Goal: Information Seeking & Learning: Learn about a topic

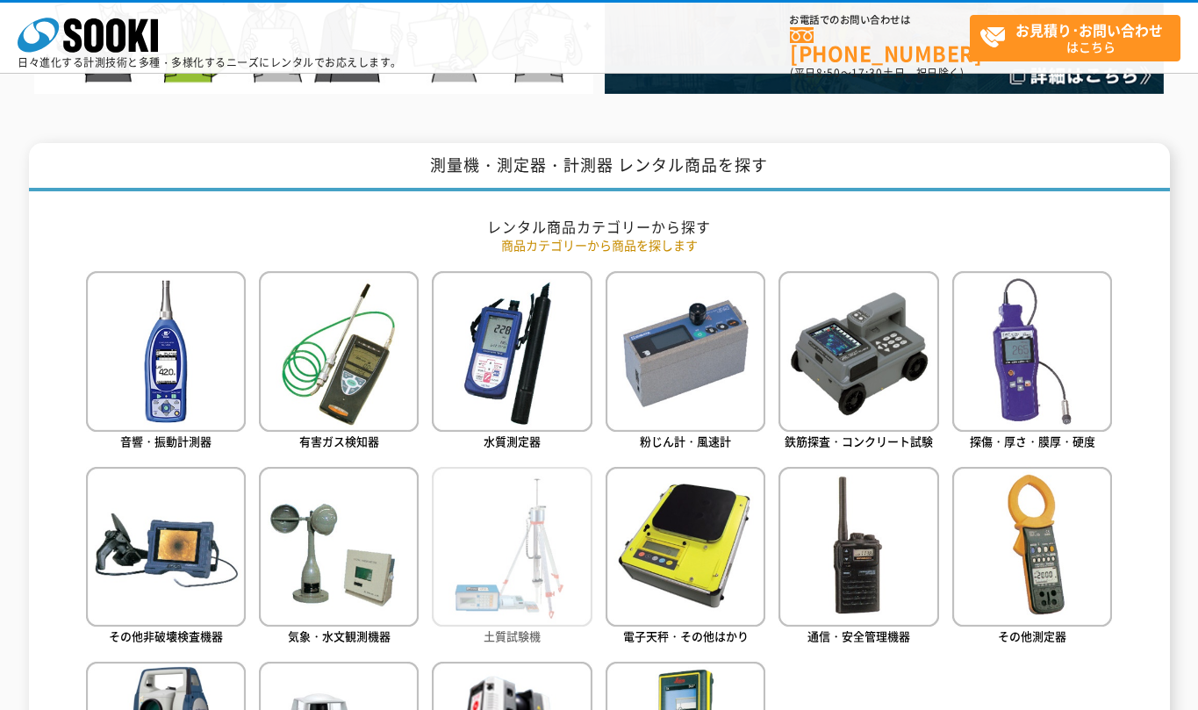
scroll to position [758, 0]
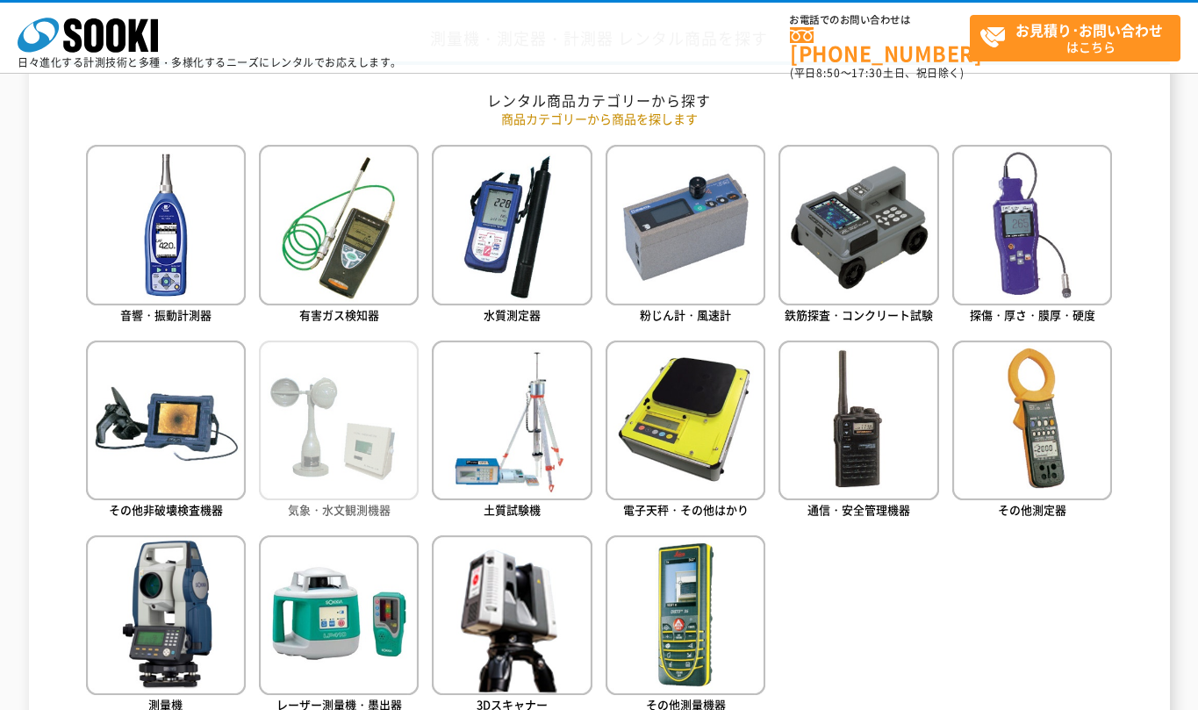
click at [278, 490] on img at bounding box center [339, 421] width 160 height 160
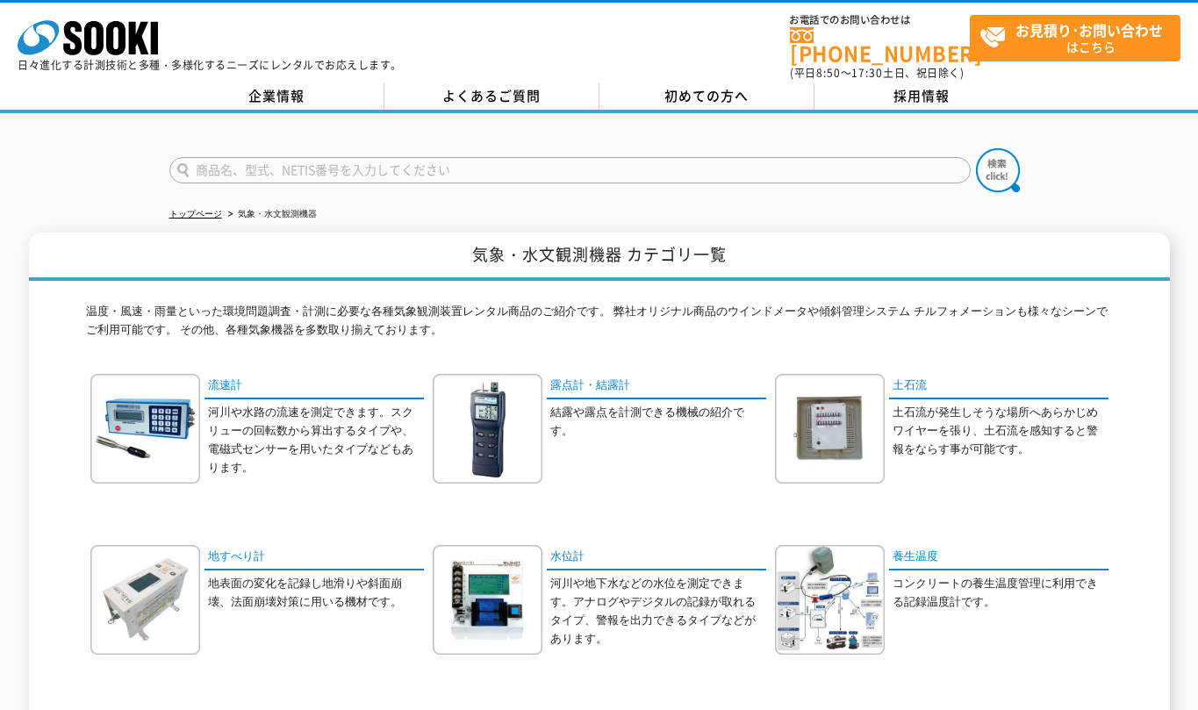
scroll to position [253, 0]
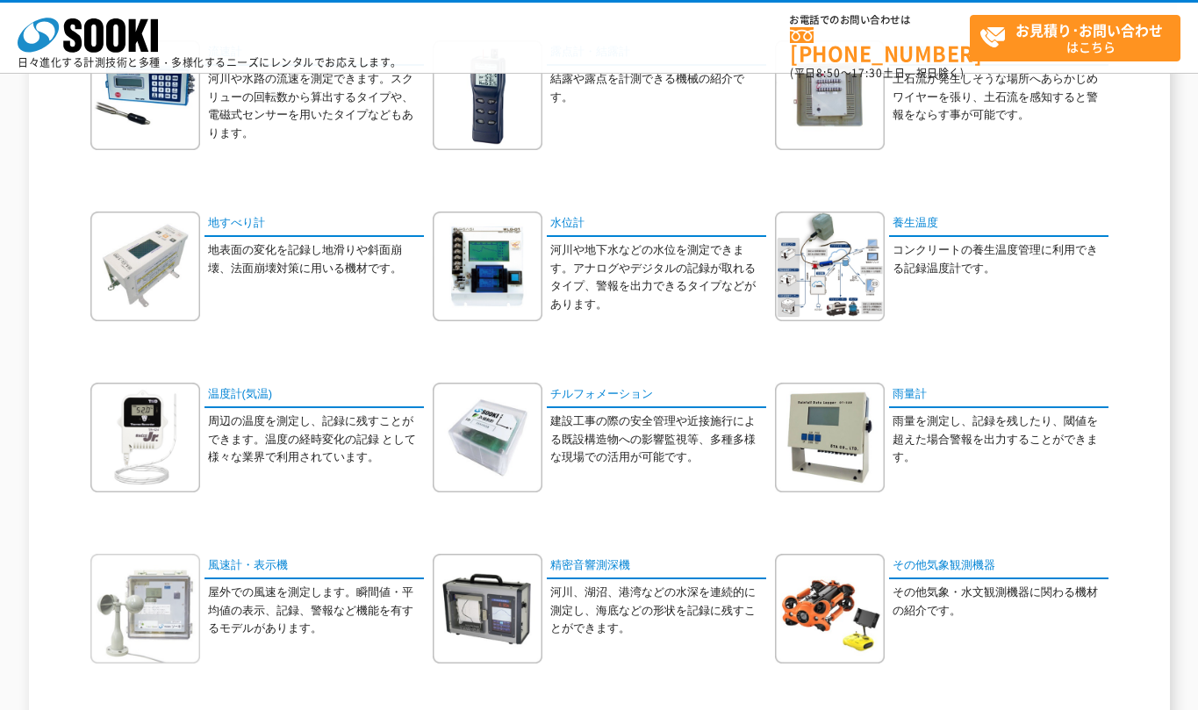
click at [140, 654] on img at bounding box center [145, 609] width 110 height 110
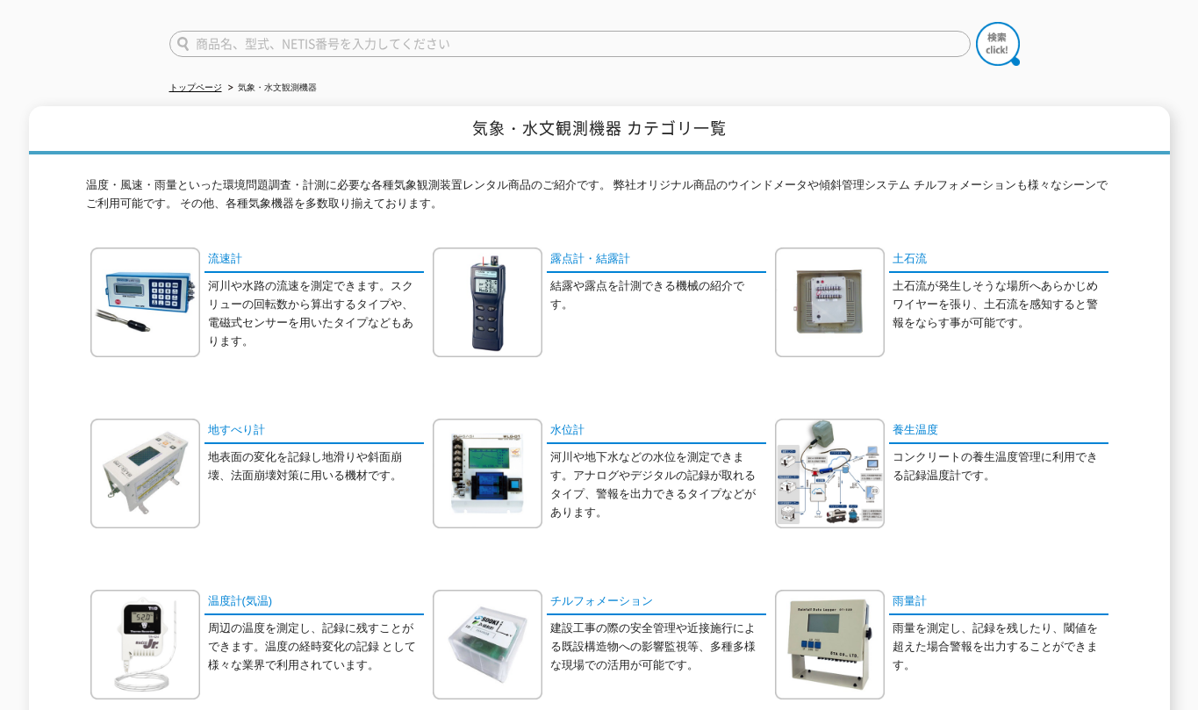
scroll to position [0, 0]
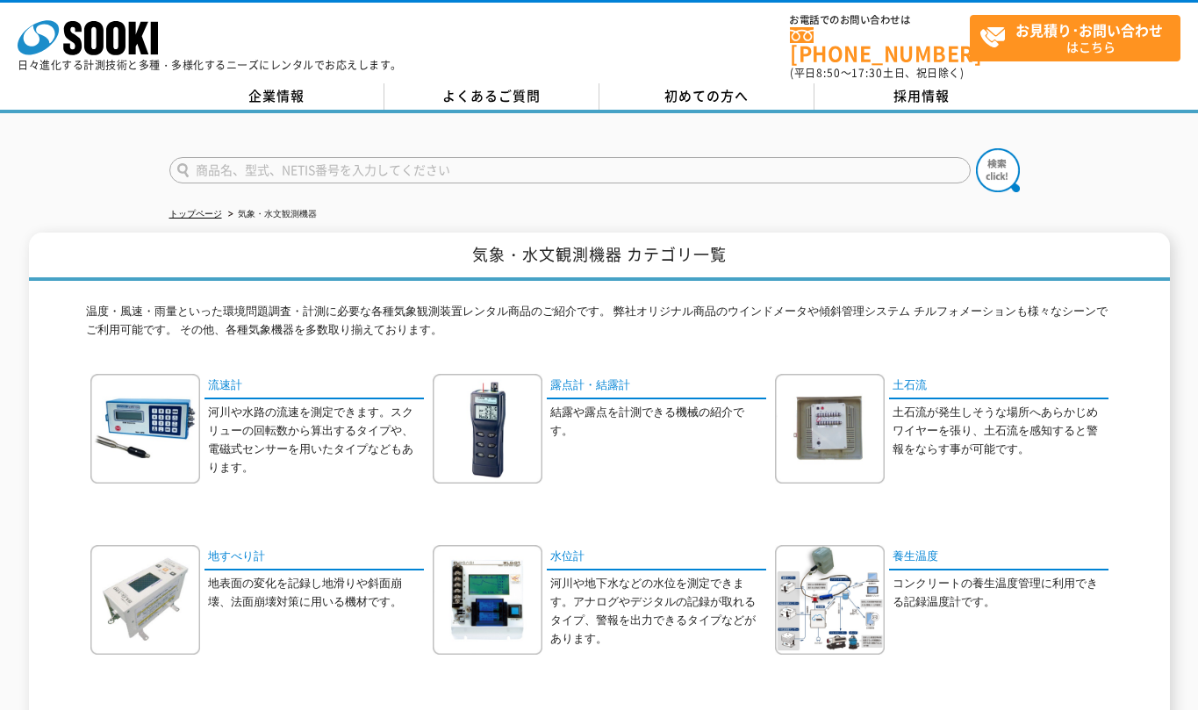
click at [215, 157] on input "text" at bounding box center [569, 170] width 801 height 26
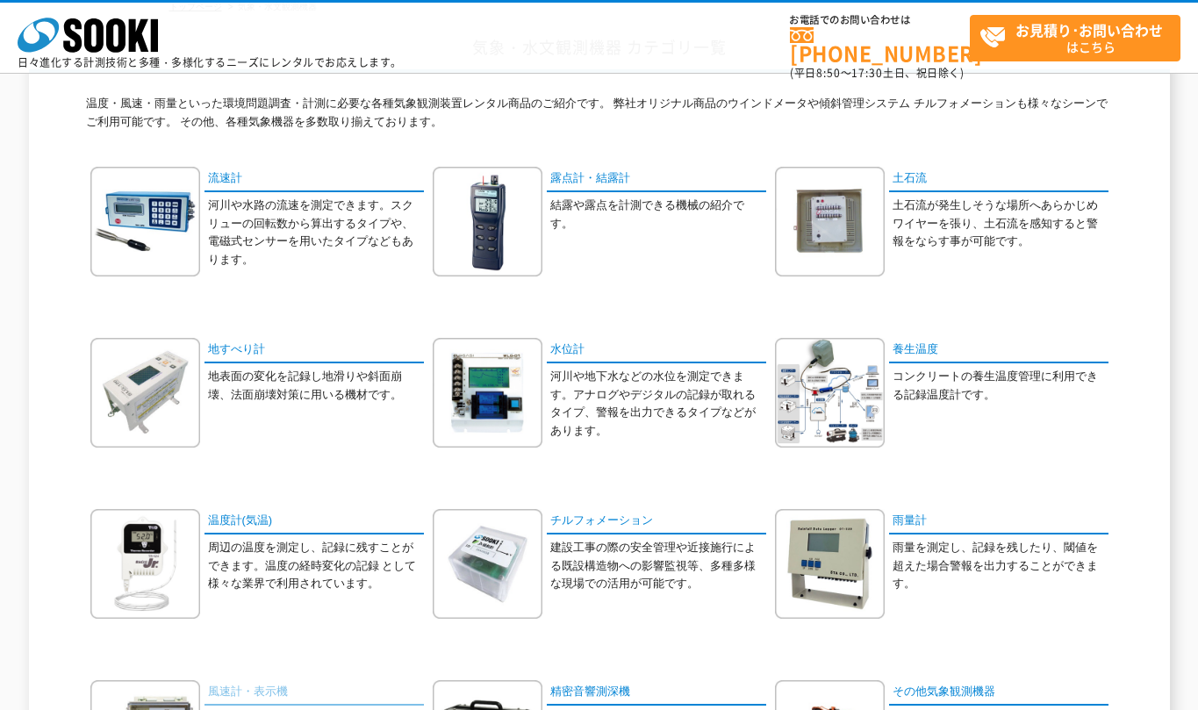
scroll to position [253, 0]
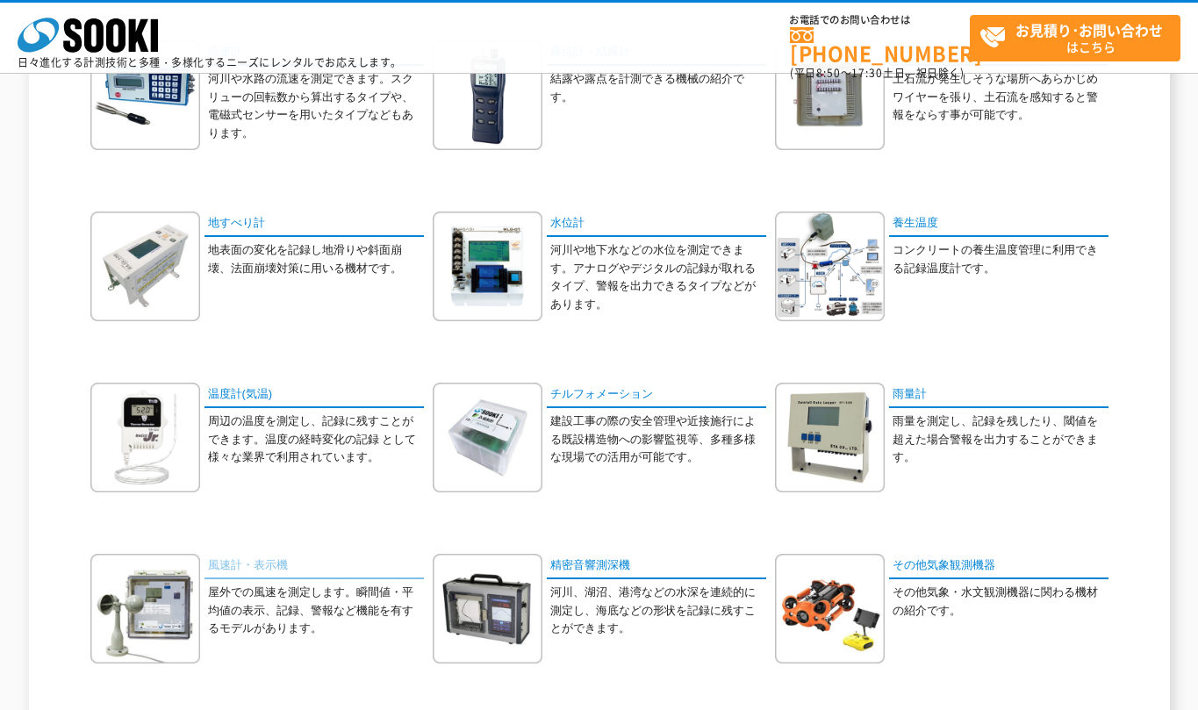
type input "風速計"
click at [234, 561] on link "風速計・表示機" at bounding box center [314, 566] width 219 height 25
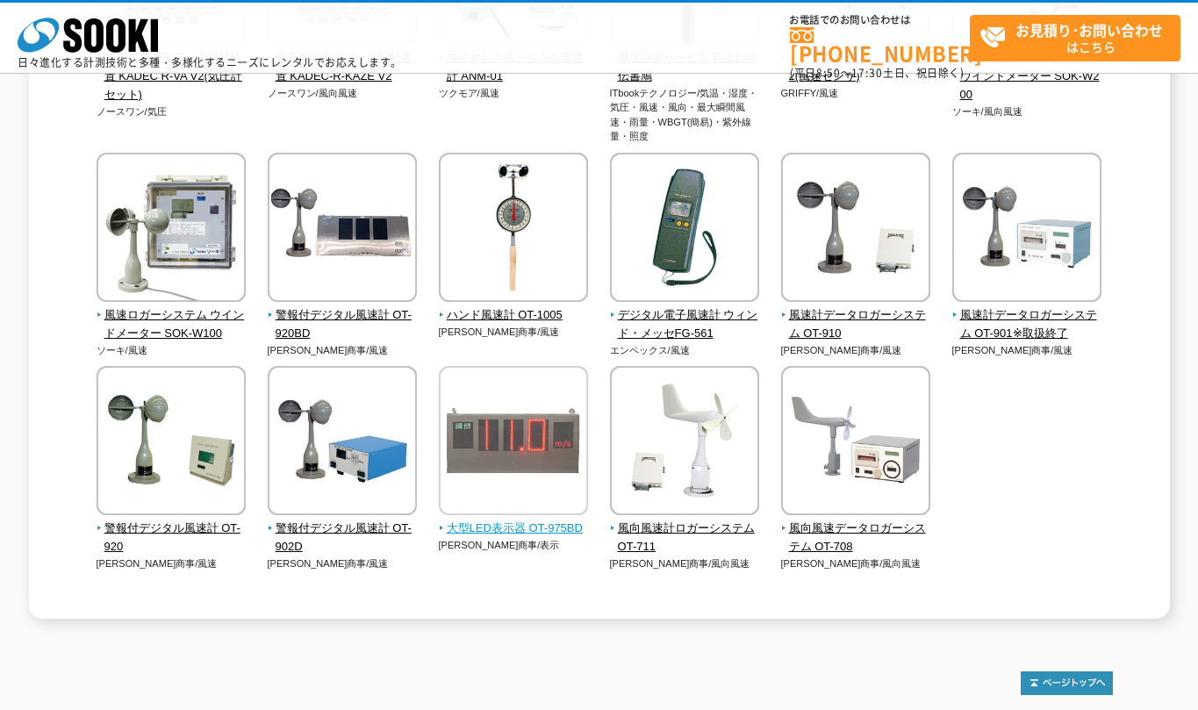
scroll to position [537, 0]
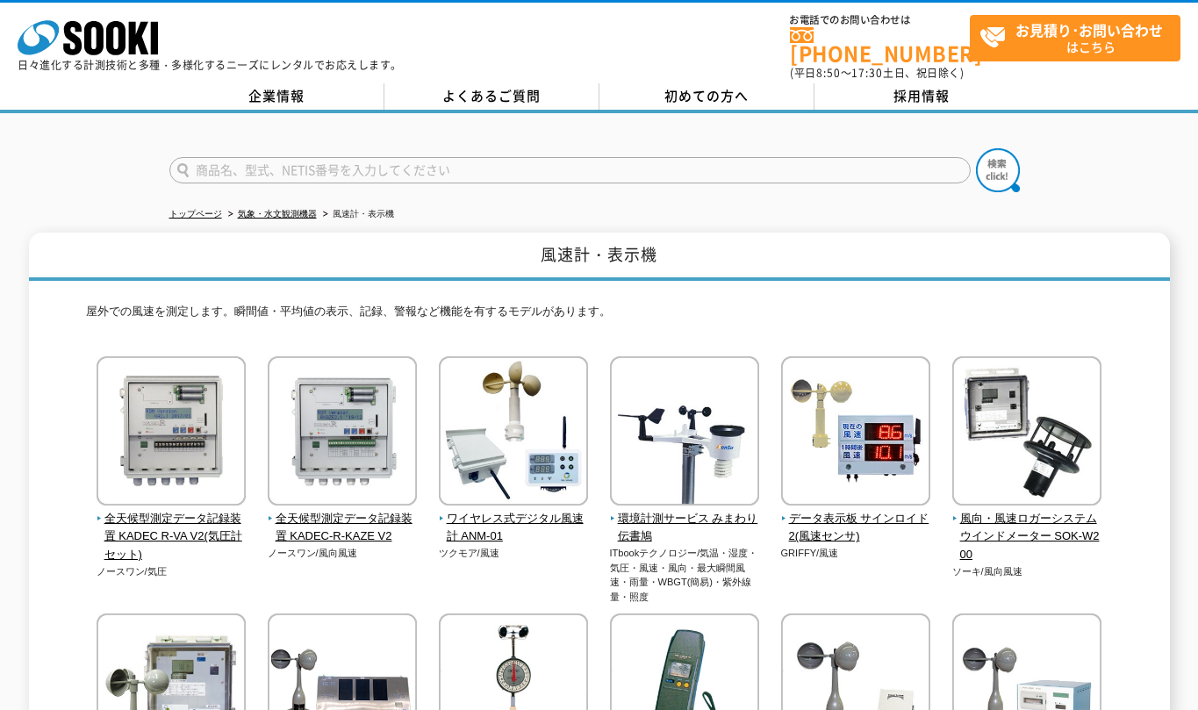
drag, startPoint x: 240, startPoint y: 148, endPoint x: 278, endPoint y: 175, distance: 46.7
click at [244, 154] on form at bounding box center [599, 172] width 860 height 49
drag, startPoint x: 249, startPoint y: 176, endPoint x: 535, endPoint y: 183, distance: 286.2
click at [253, 176] on form at bounding box center [599, 172] width 860 height 49
click at [341, 176] on form at bounding box center [599, 172] width 860 height 49
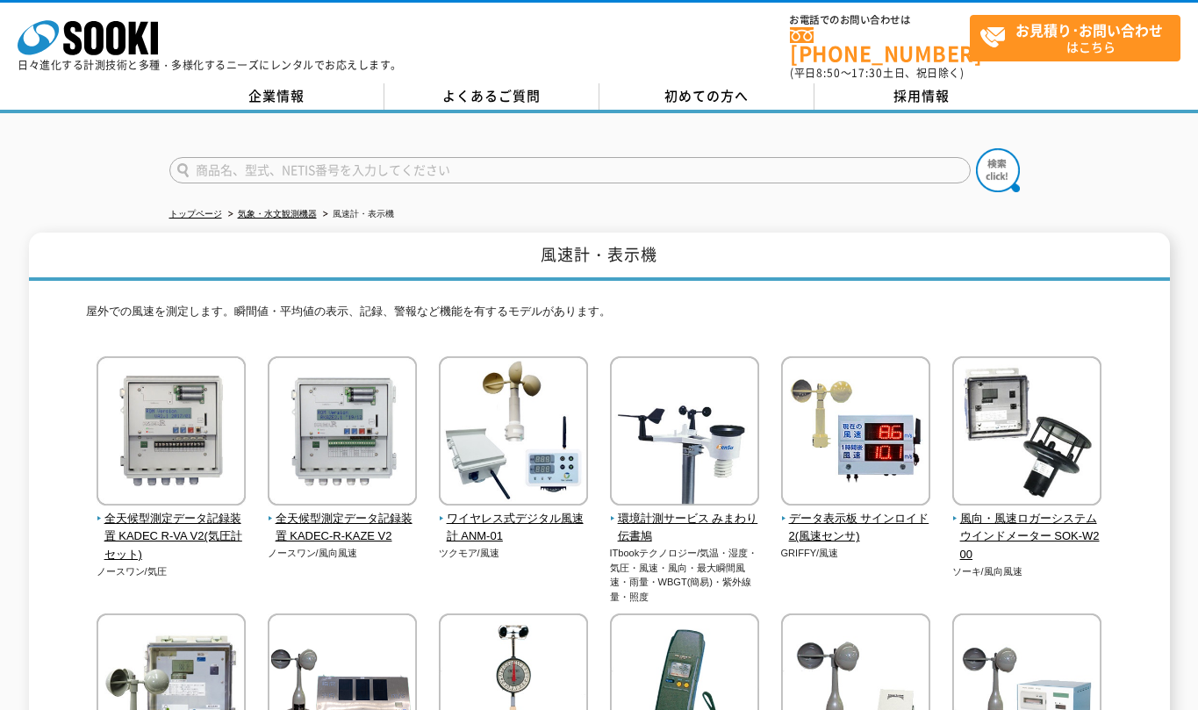
click at [255, 162] on input "text" at bounding box center [569, 170] width 801 height 26
type input "6531"
click at [992, 162] on img at bounding box center [998, 170] width 44 height 44
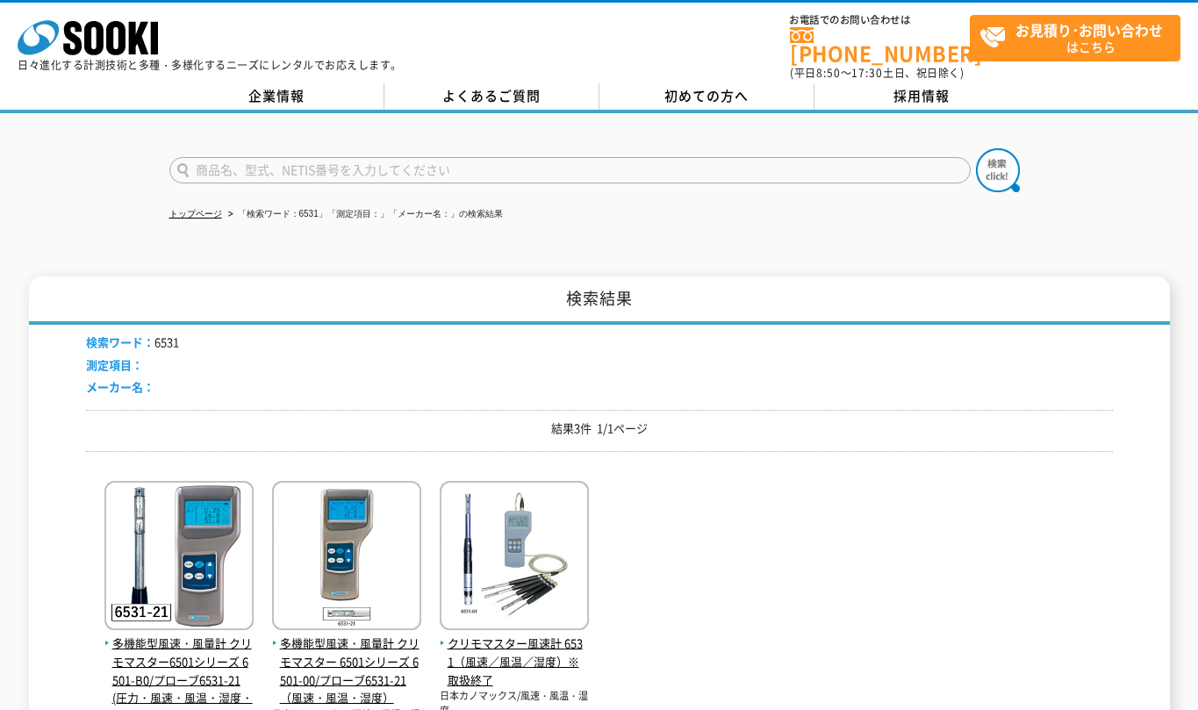
scroll to position [126, 0]
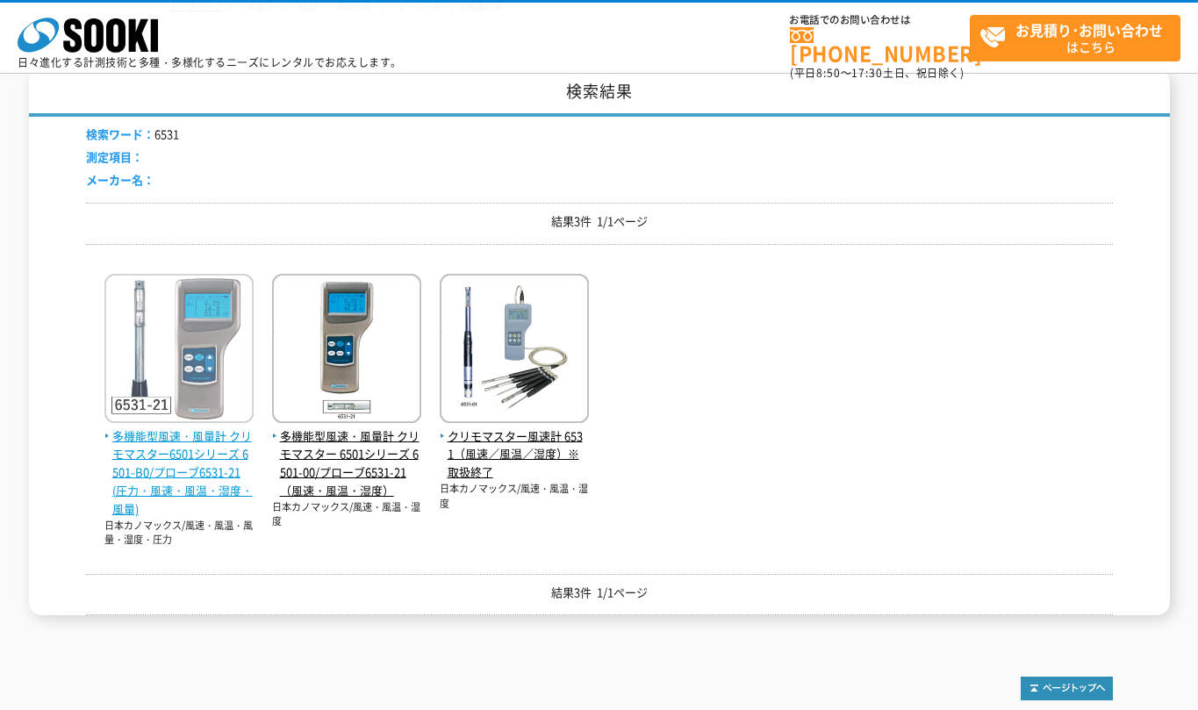
click at [145, 507] on span "多機能型風速・風量計 クリモマスター6501シリーズ 6501-B0/プローブ6531-21(圧力・風速・風温・湿度・風量)" at bounding box center [178, 473] width 149 height 91
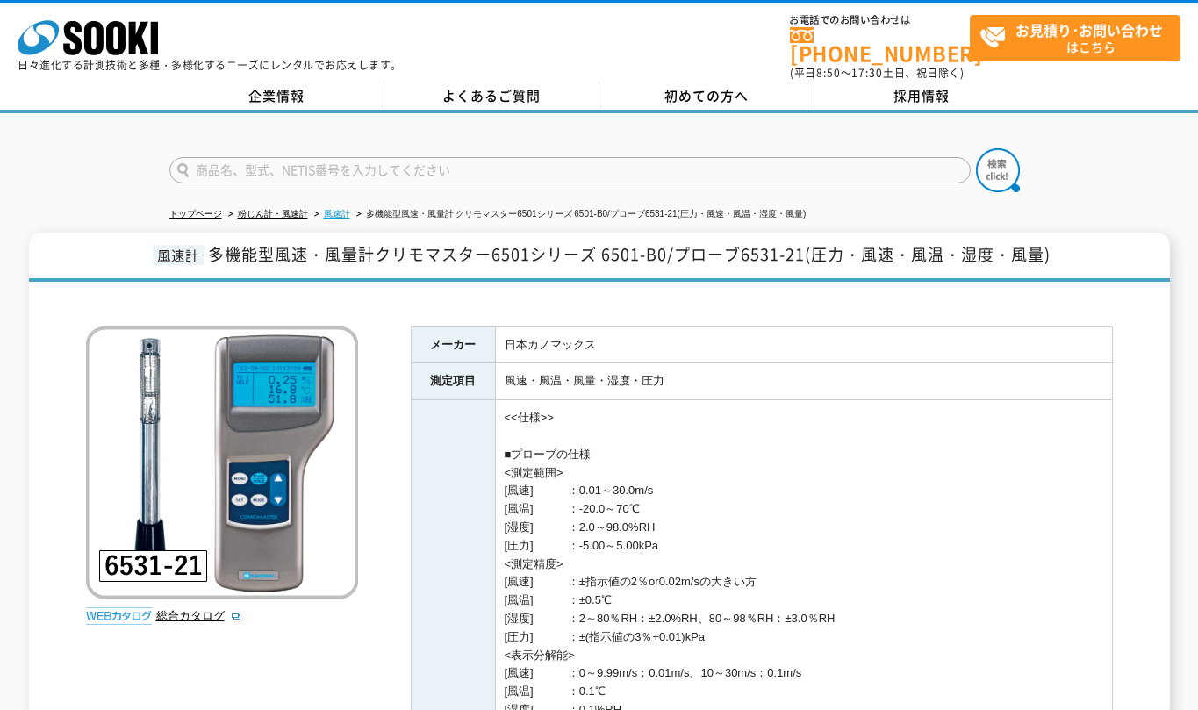
click at [338, 209] on link "風速計" at bounding box center [337, 214] width 26 height 10
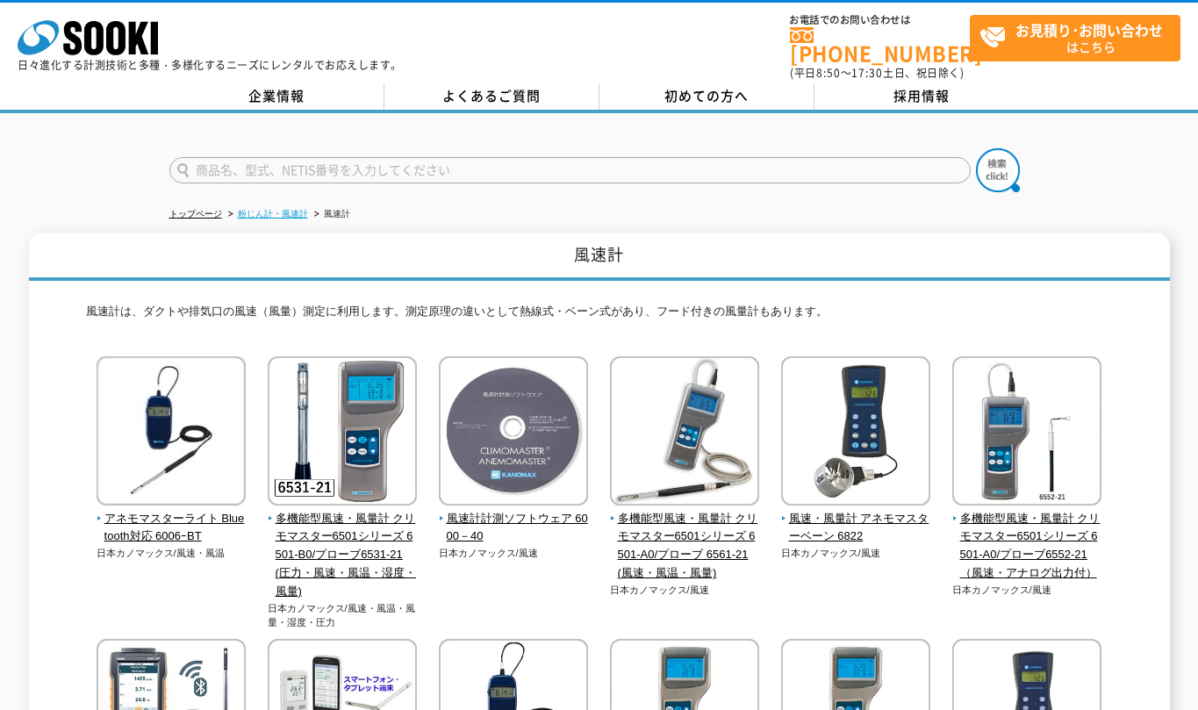
click at [278, 209] on link "粉じん計・風速計" at bounding box center [273, 214] width 70 height 10
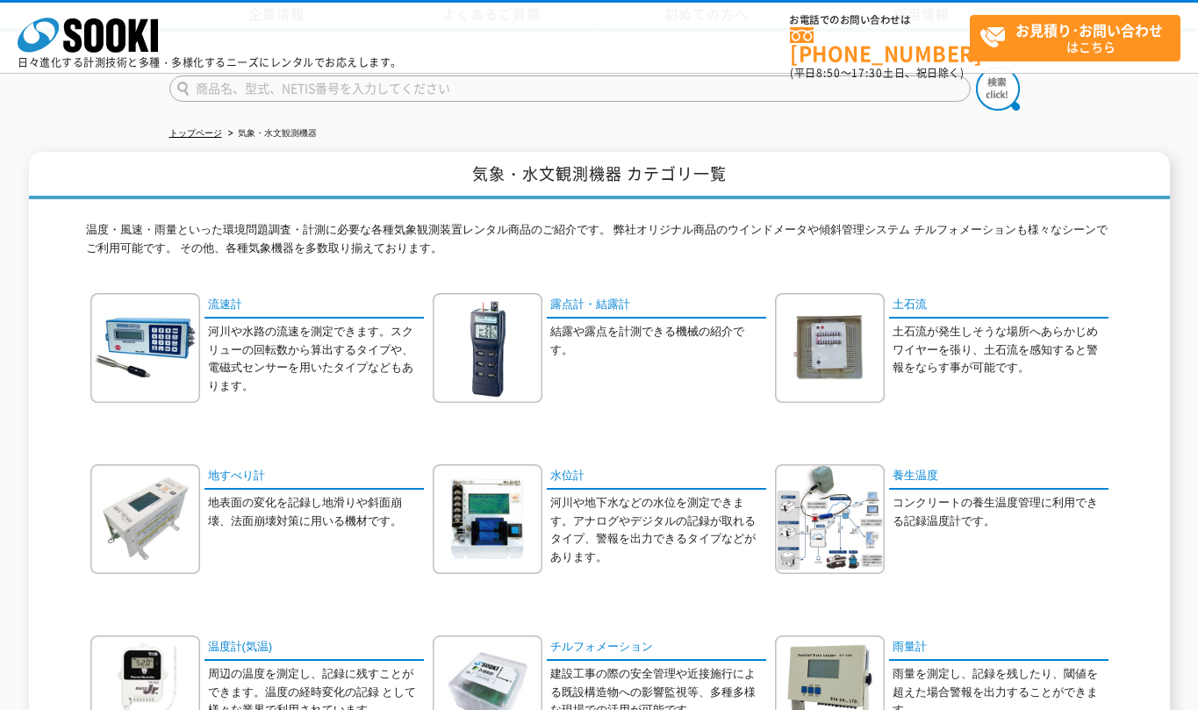
scroll to position [253, 0]
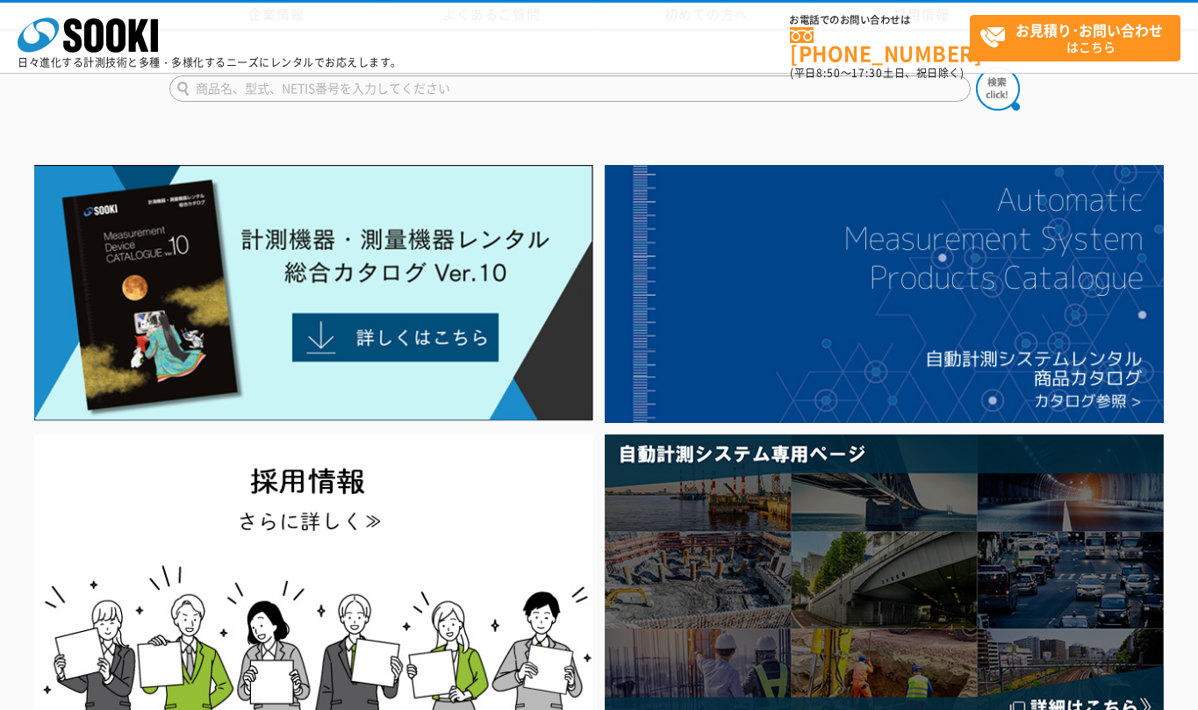
scroll to position [758, 0]
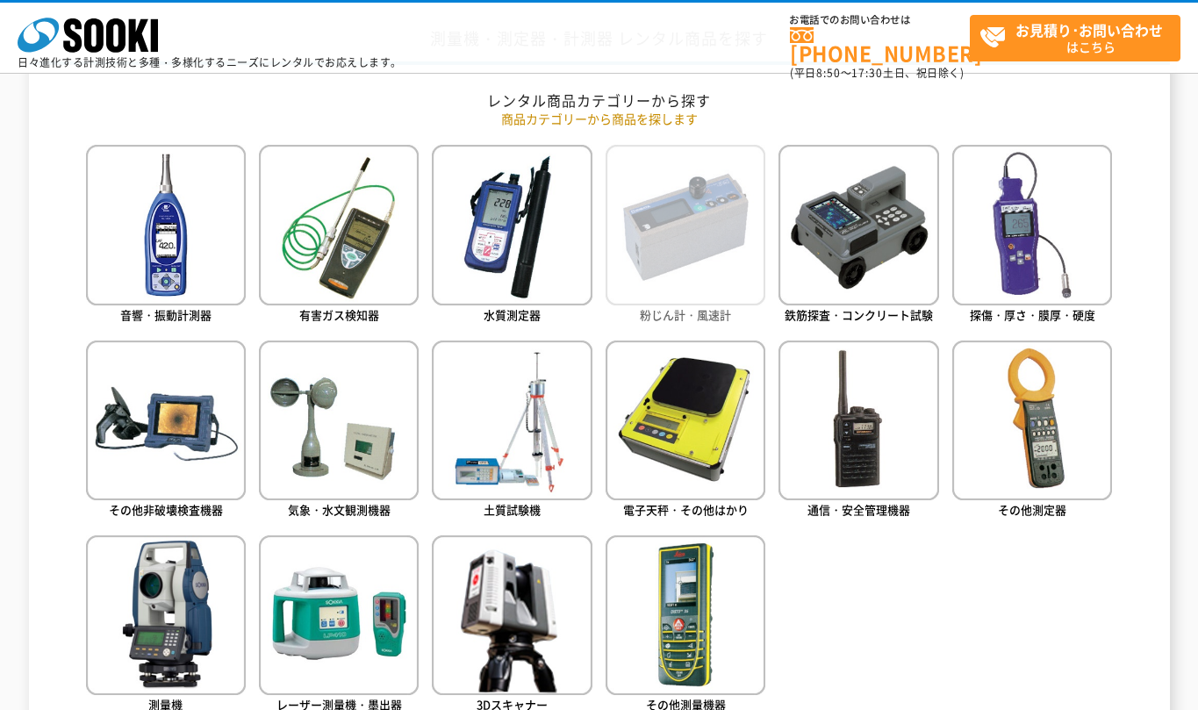
click at [665, 268] on img at bounding box center [686, 225] width 160 height 160
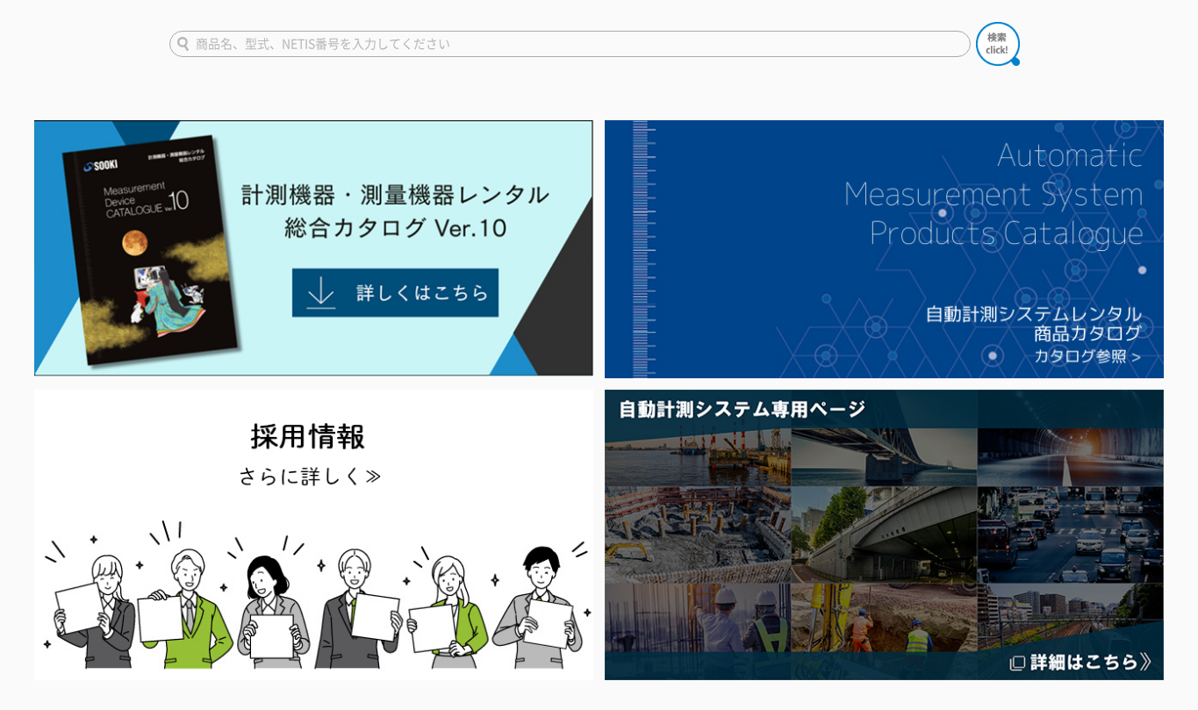
scroll to position [0, 0]
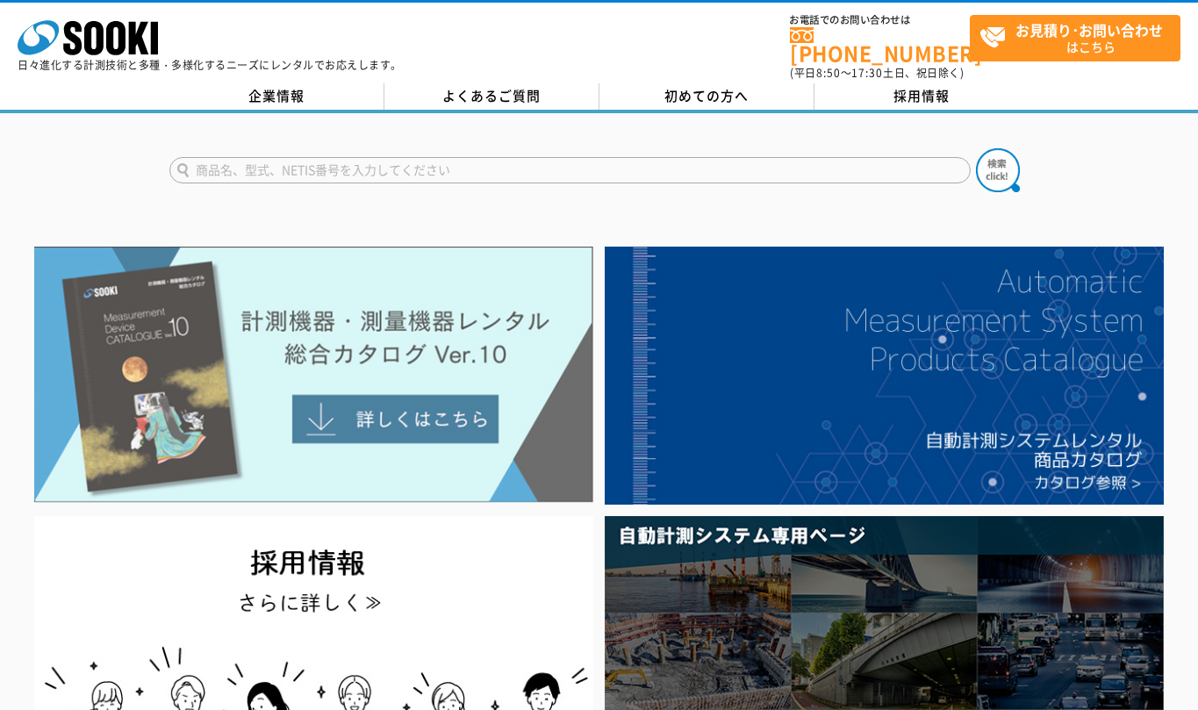
click at [349, 392] on img at bounding box center [313, 375] width 559 height 256
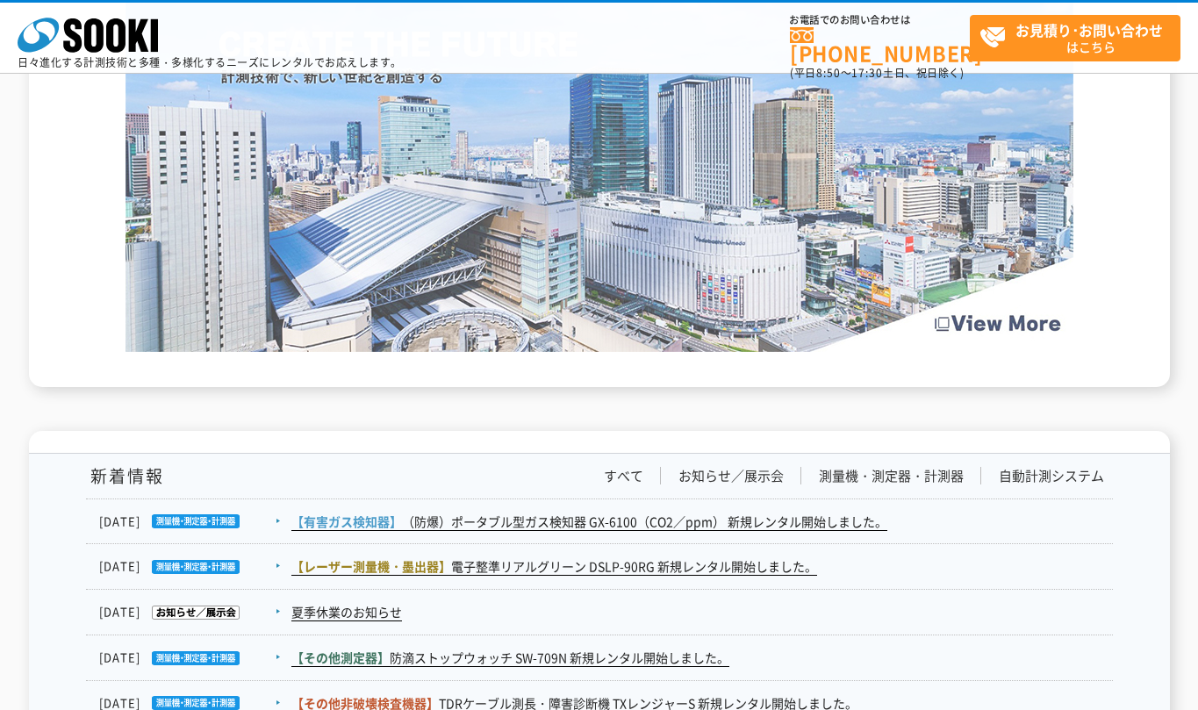
scroll to position [2655, 0]
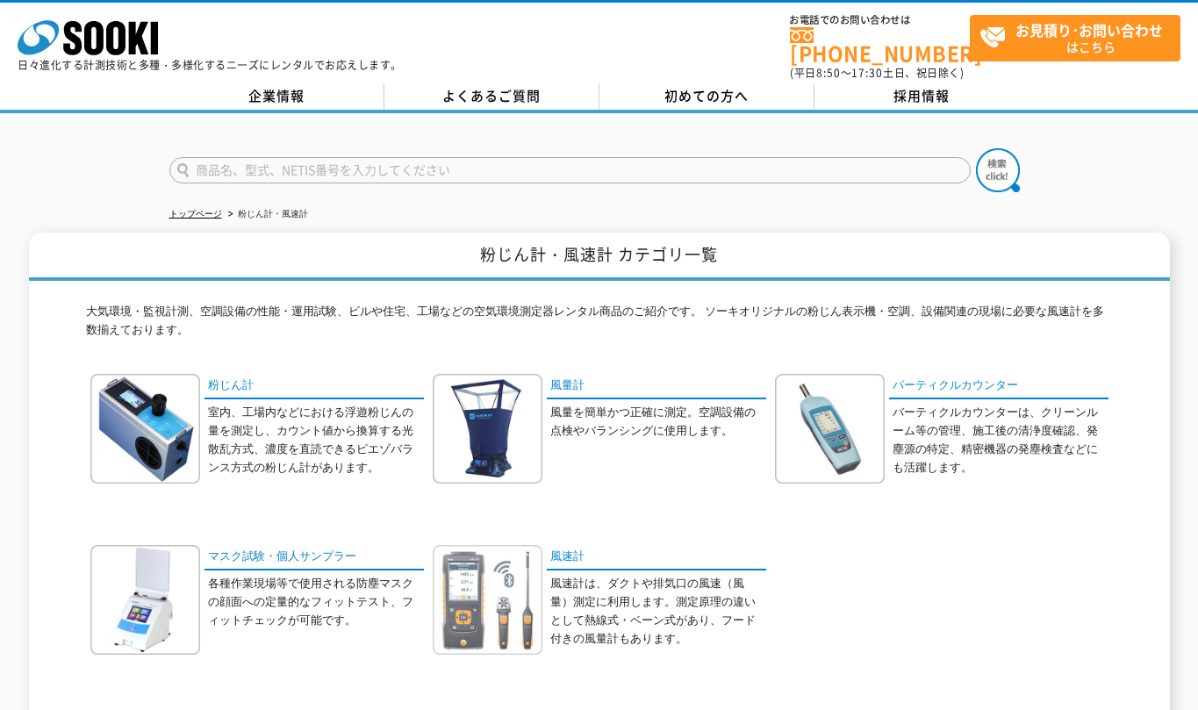
click at [523, 587] on img at bounding box center [488, 600] width 110 height 110
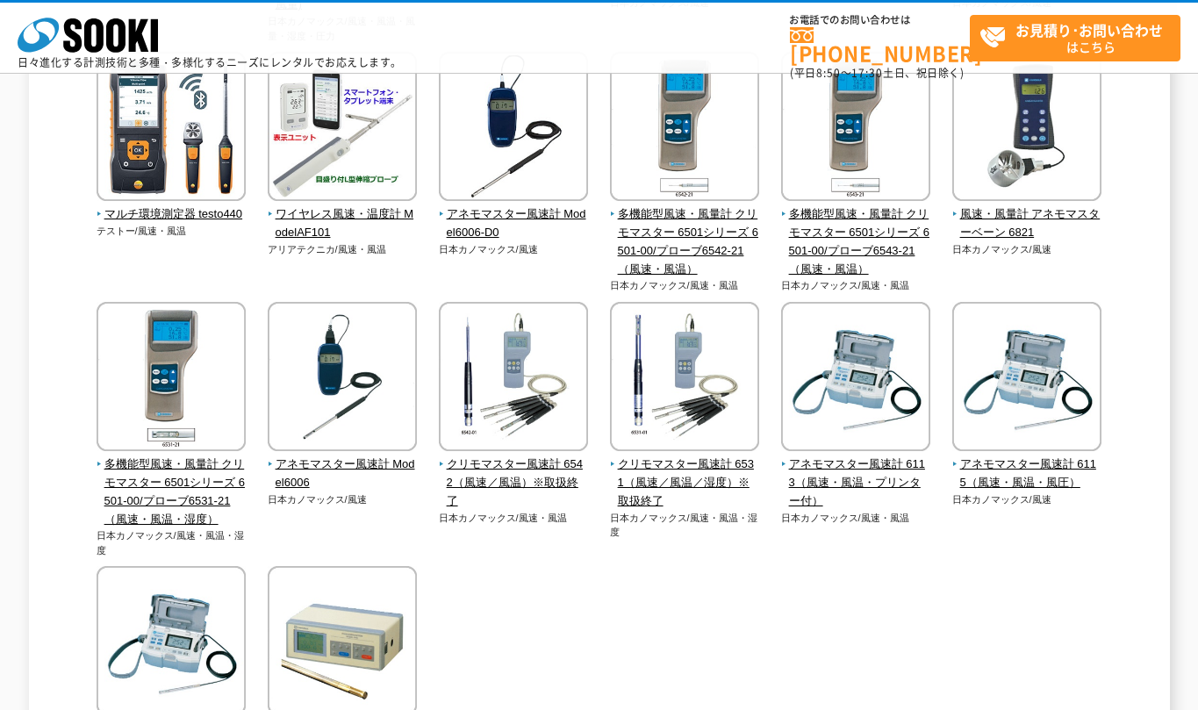
scroll to position [632, 0]
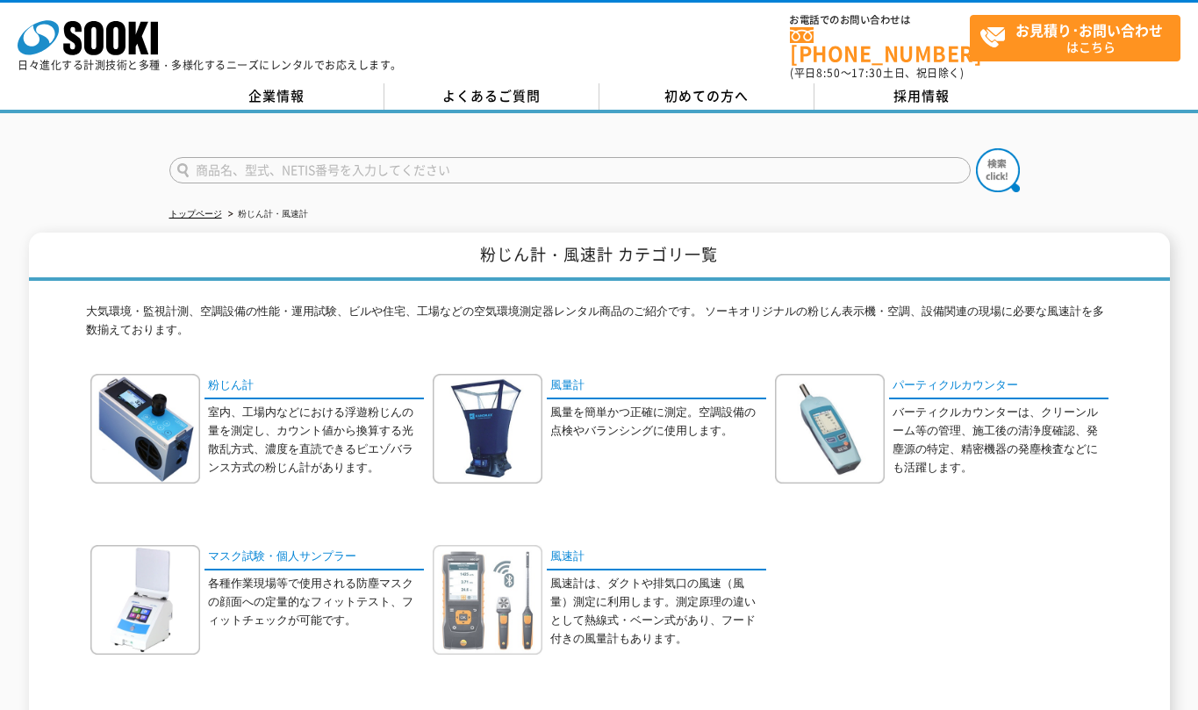
click at [512, 564] on img at bounding box center [488, 600] width 110 height 110
click at [270, 550] on link "マスク試験・個人サンプラー" at bounding box center [314, 557] width 219 height 25
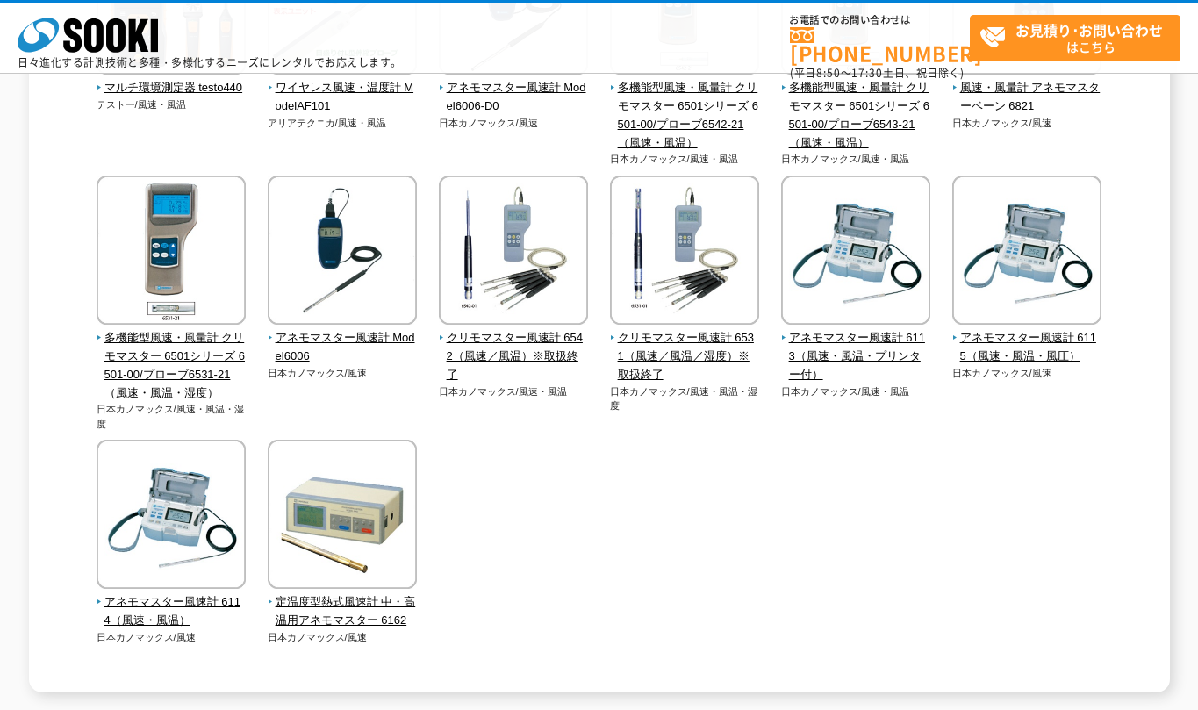
scroll to position [758, 0]
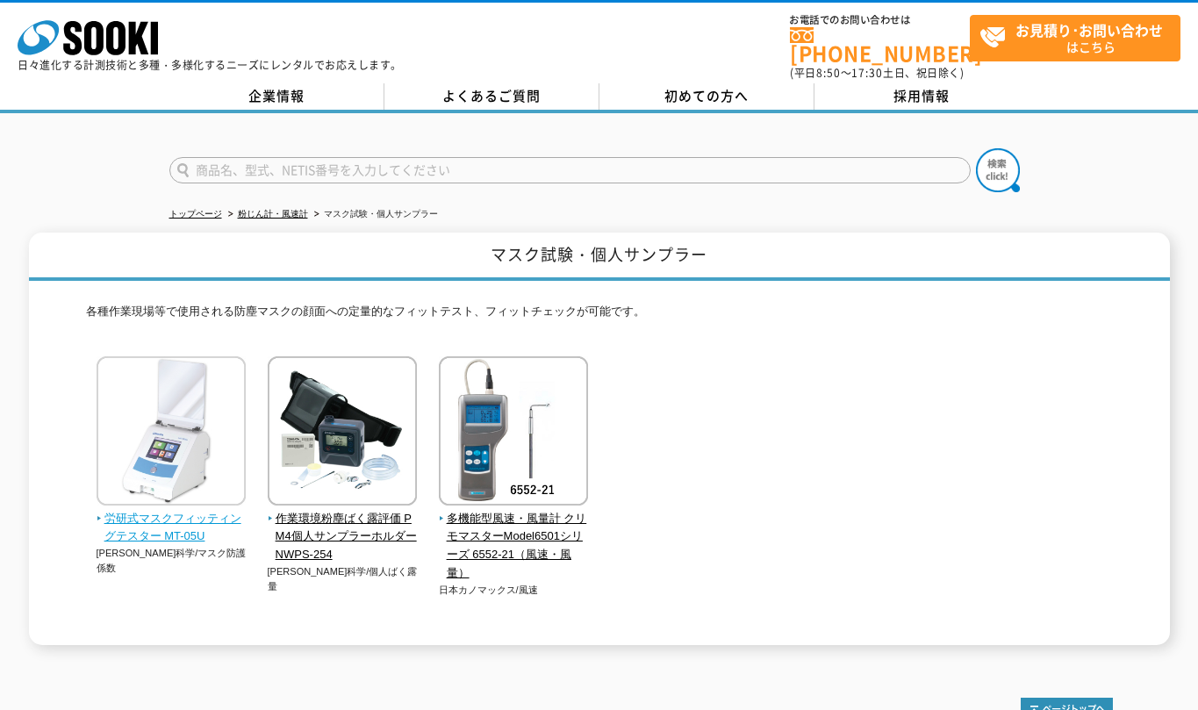
click at [156, 525] on span "労研式マスクフィッティングテスター MT-05U" at bounding box center [172, 528] width 150 height 37
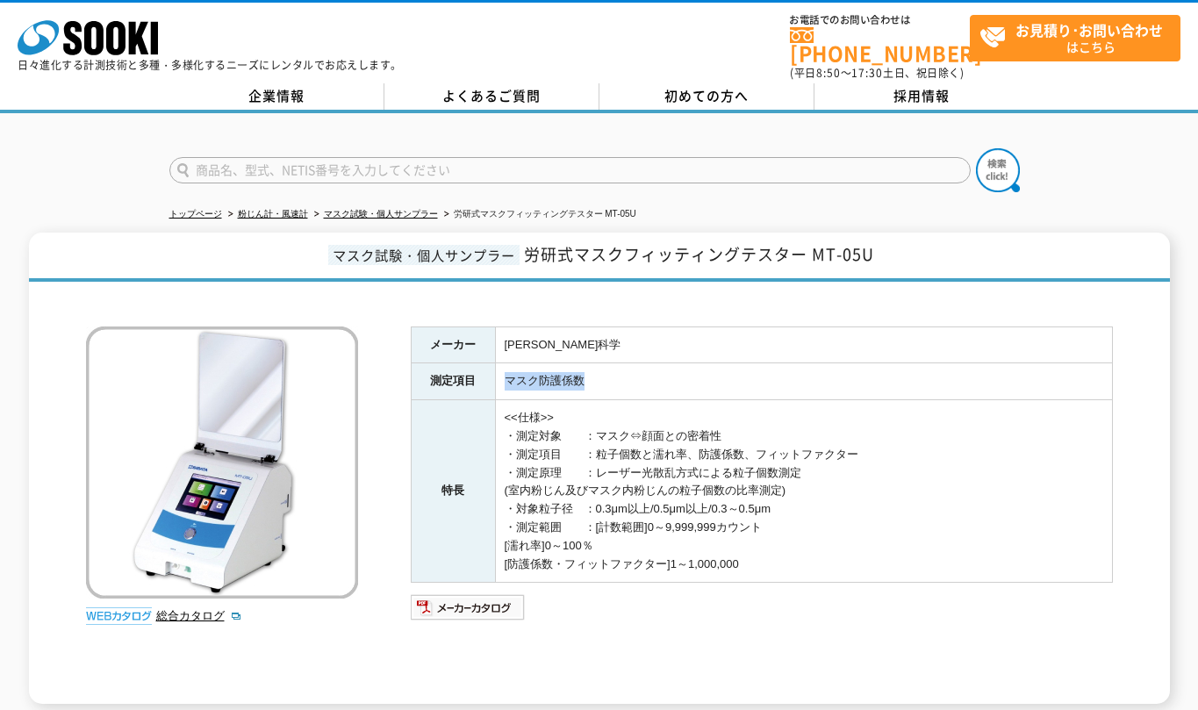
drag, startPoint x: 590, startPoint y: 379, endPoint x: 513, endPoint y: 365, distance: 78.5
click at [508, 363] on td "マスク防護係数" at bounding box center [803, 381] width 617 height 37
copy td "マスク防護係数"
click at [330, 663] on div "総合カタログ メーカー [PERSON_NAME]科学 測定項目 マスク防護係数 特長 <<仕様>> ・測定対象　　：マスク⇔顔面との密着性 ・測定項目　　：…" at bounding box center [599, 497] width 1027 height 413
click at [299, 362] on img at bounding box center [222, 463] width 272 height 272
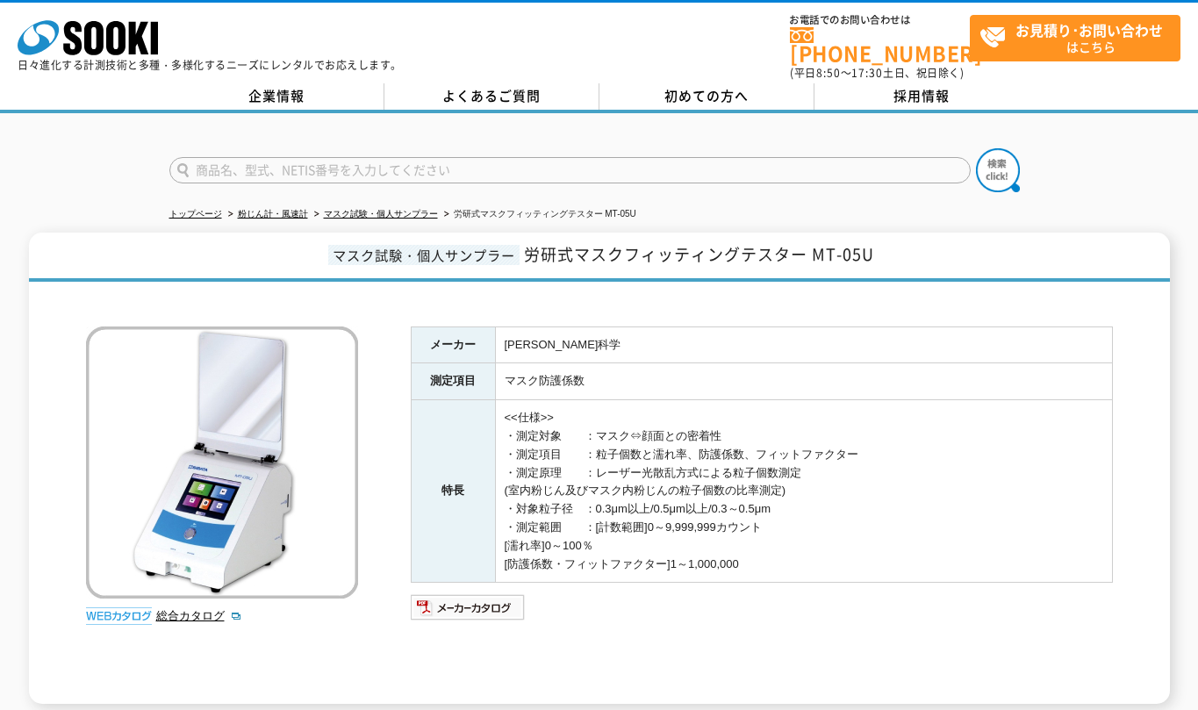
click at [491, 245] on span "マスク試験・個人サンプラー" at bounding box center [423, 255] width 191 height 20
click at [475, 258] on span "マスク試験・個人サンプラー" at bounding box center [423, 255] width 191 height 20
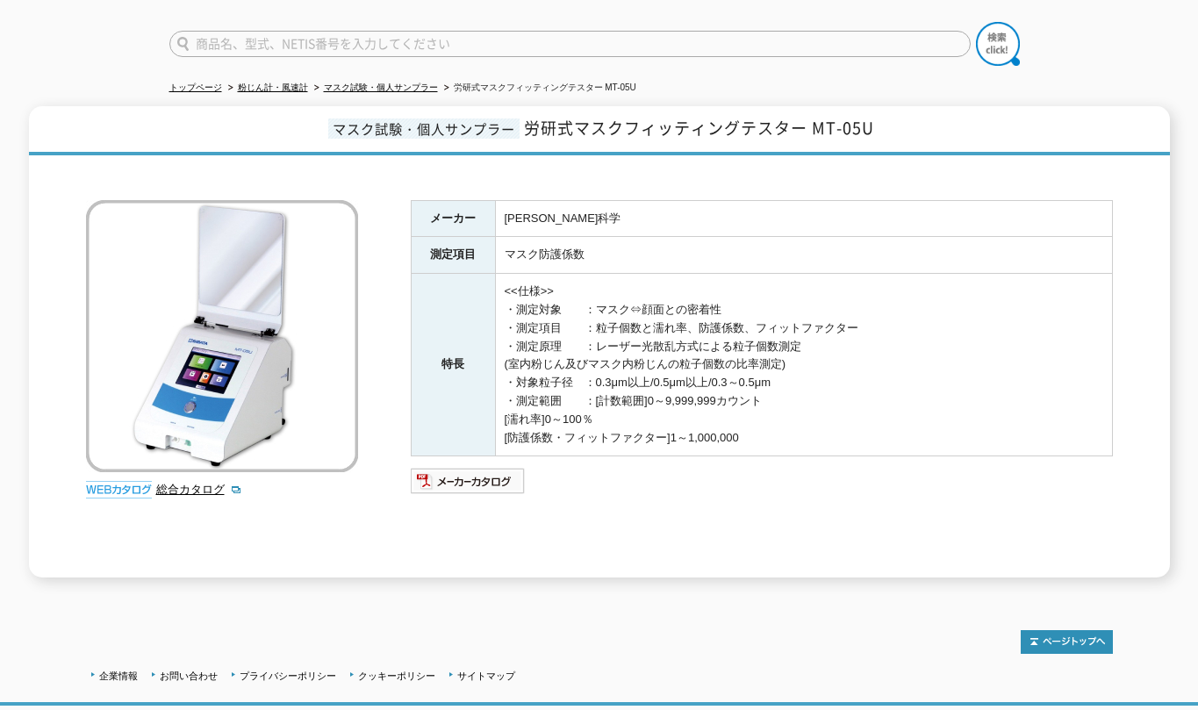
scroll to position [236, 0]
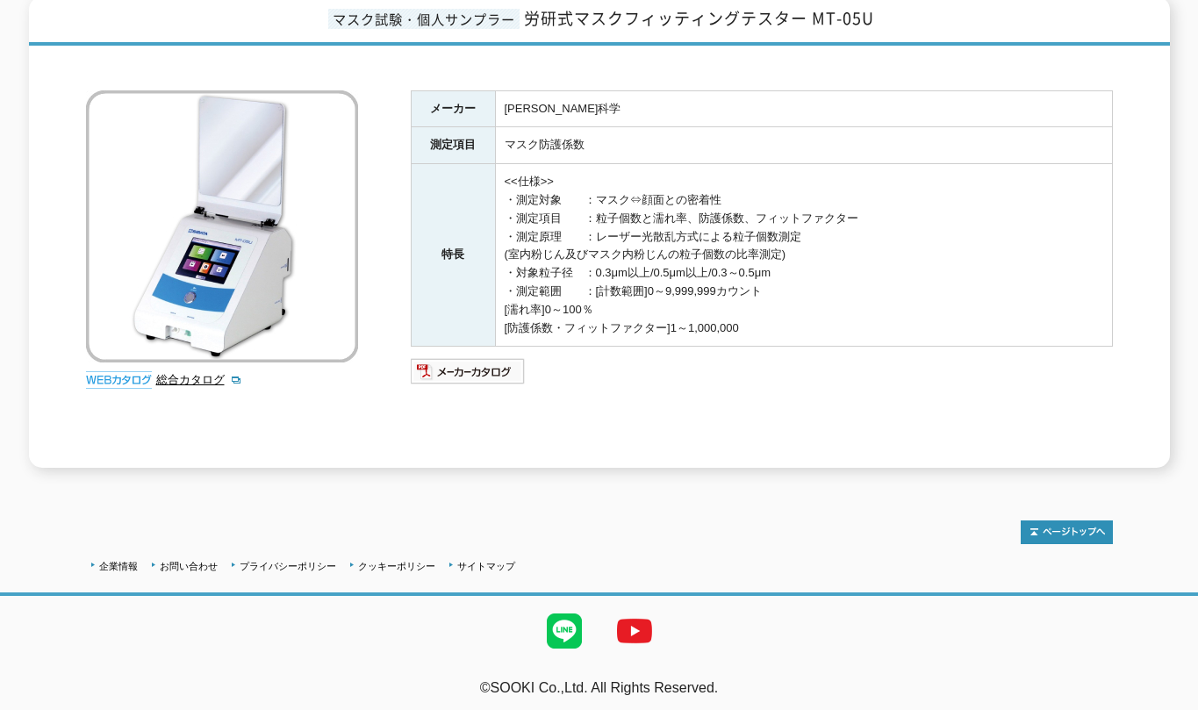
click at [235, 252] on img at bounding box center [222, 226] width 272 height 272
